Goal: Task Accomplishment & Management: Manage account settings

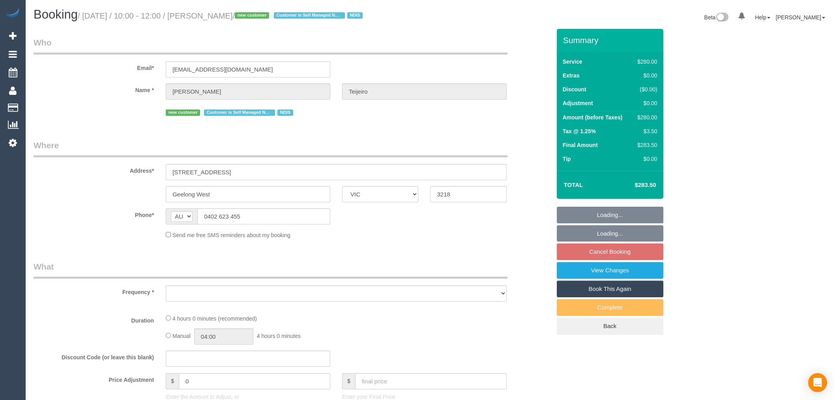
select select "VIC"
select select "string:stripe-pm_1S9yVx2GScqysDRVAgbshclh"
select select "240"
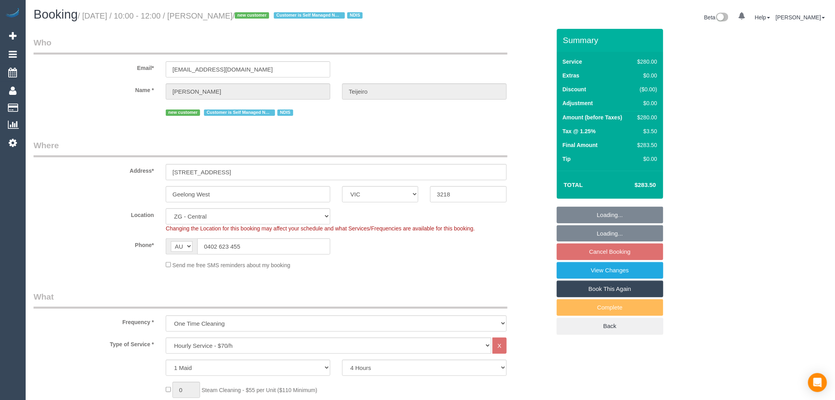
select select "object:776"
select select "spot4"
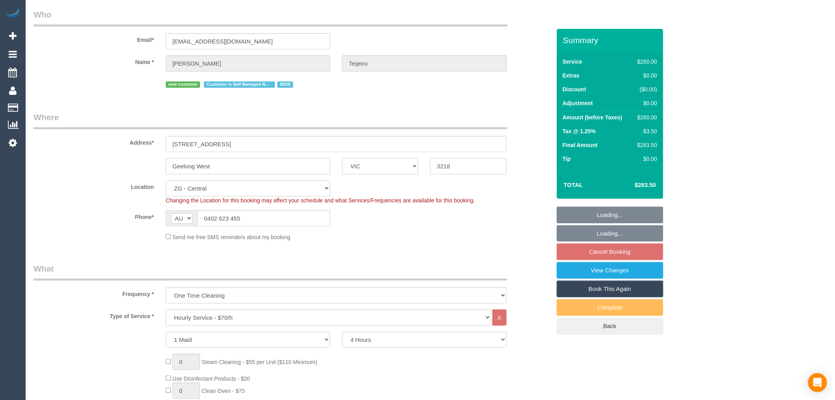
select select "number:27"
select select "number:14"
select select "number:19"
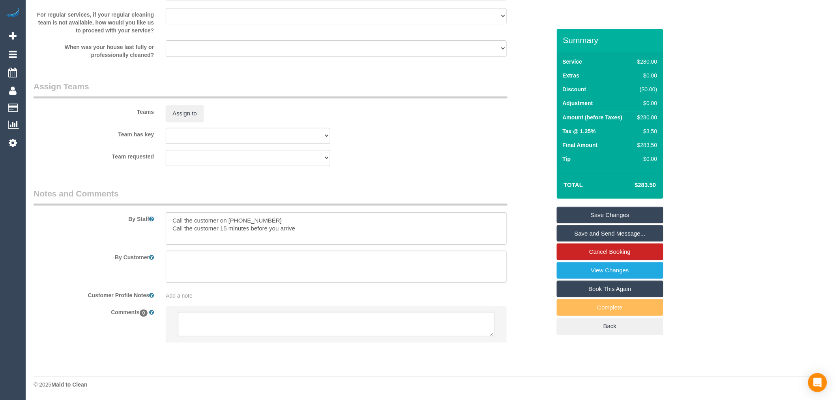
scroll to position [1052, 0]
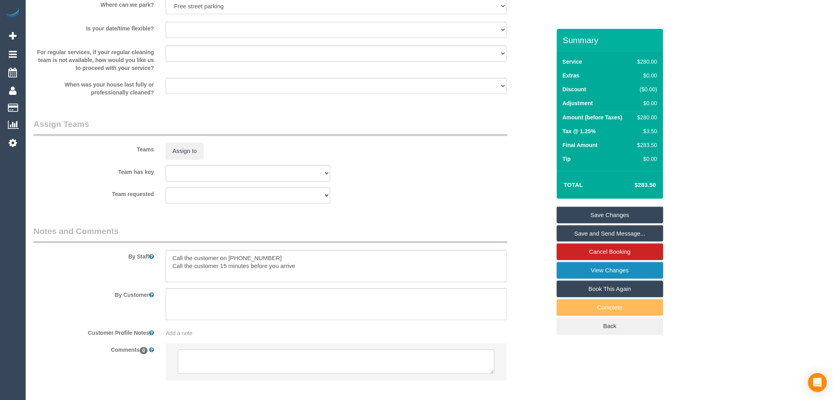
click at [651, 275] on link "View Changes" at bounding box center [610, 270] width 107 height 17
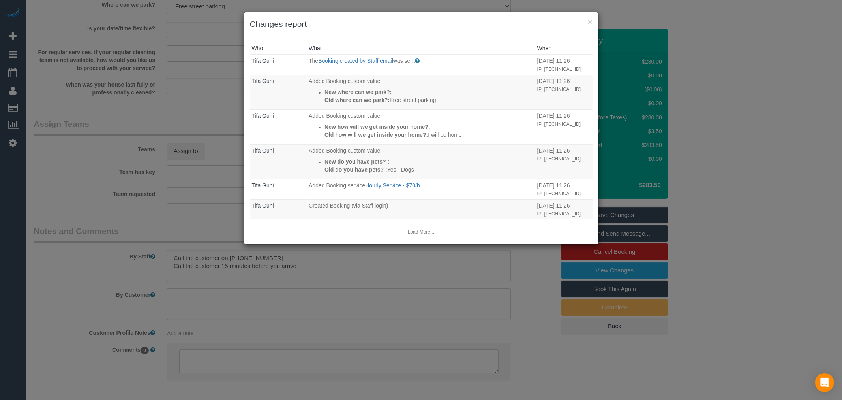
click at [150, 172] on div "× Changes report Who What When Tifa Guni The Booking created by Staff email was…" at bounding box center [421, 200] width 842 height 400
click at [591, 20] on button "×" at bounding box center [589, 21] width 5 height 8
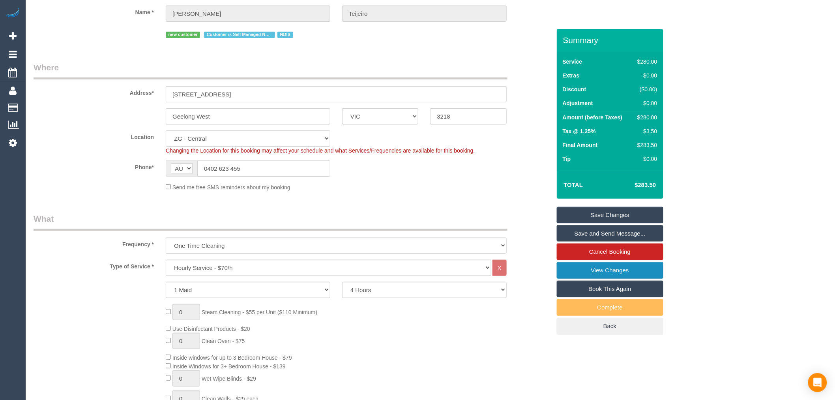
scroll to position [0, 0]
